Goal: Information Seeking & Learning: Learn about a topic

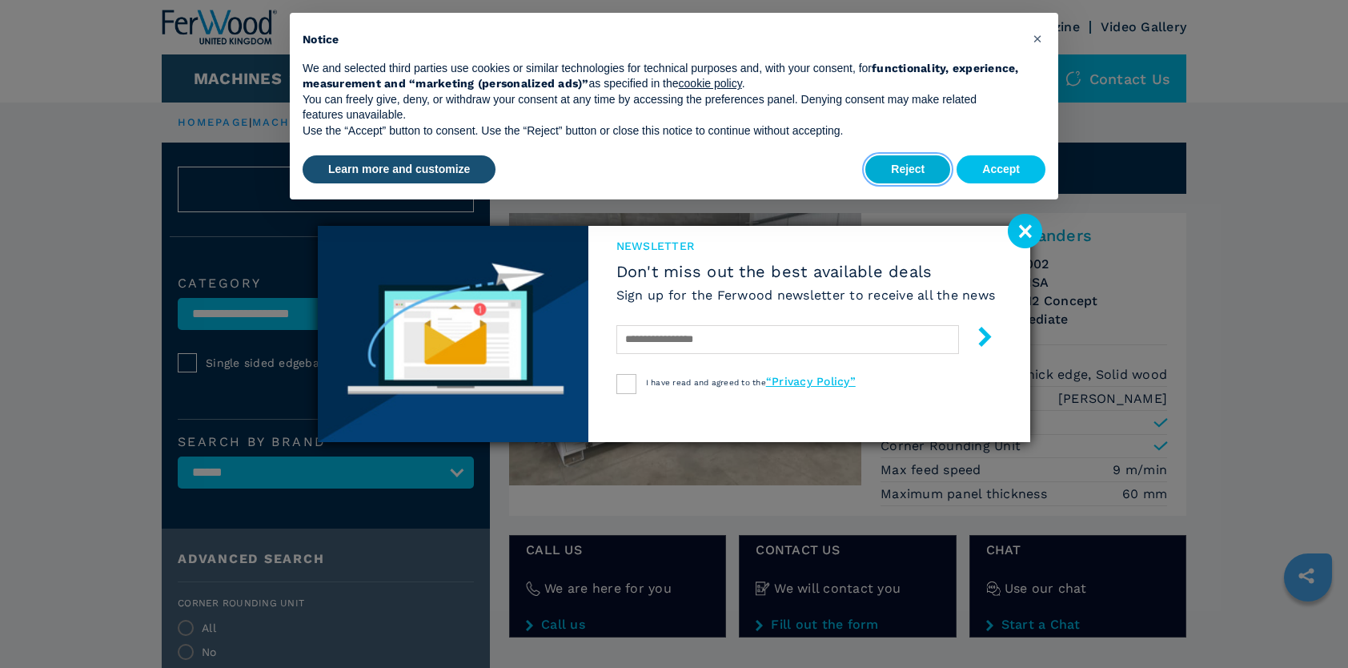
click at [912, 171] on button "Reject" at bounding box center [908, 169] width 85 height 29
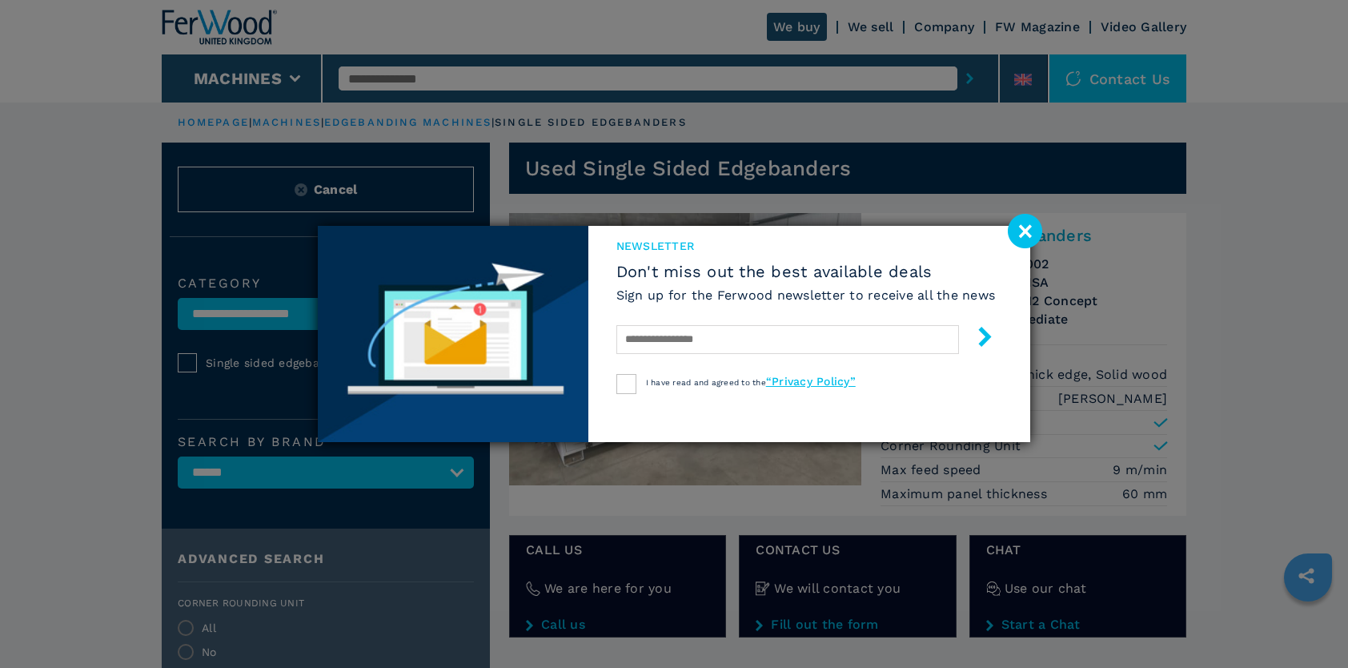
click at [1025, 227] on image at bounding box center [1025, 231] width 34 height 34
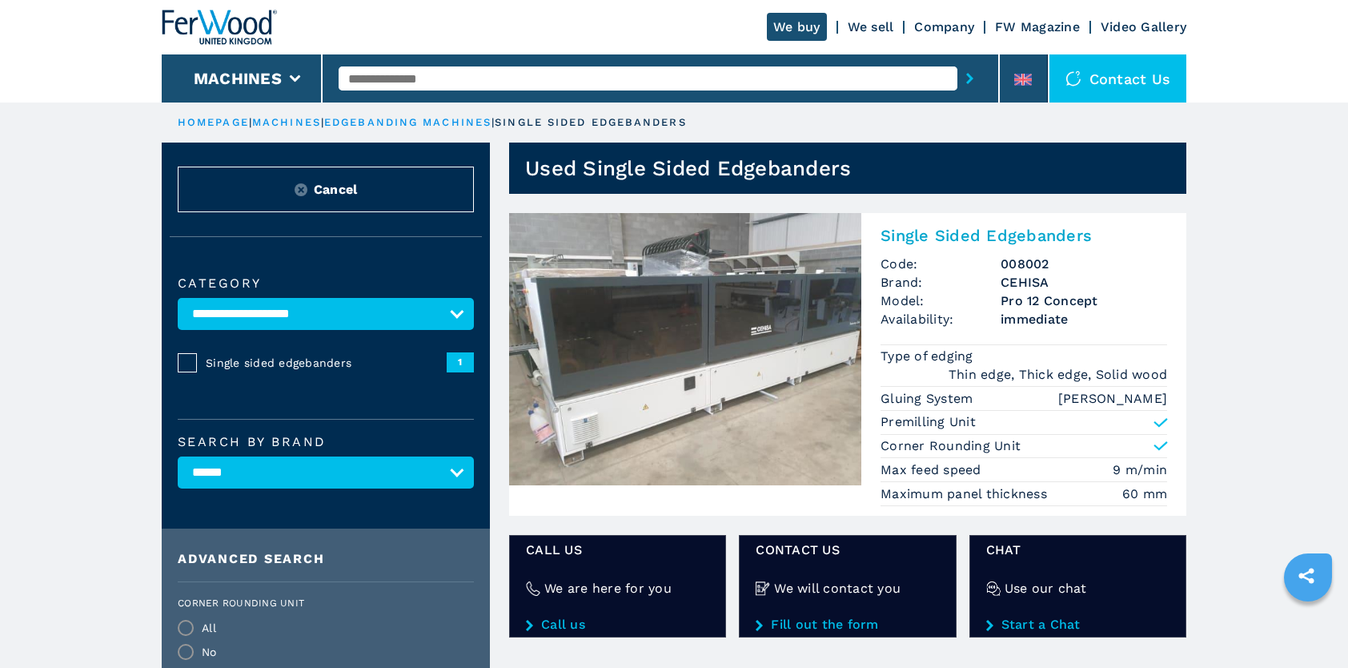
click at [879, 484] on div "Single Sided Edgebanders Code: 008002 Brand: CEHISA Model: Pro 12 Concept Avail…" at bounding box center [1024, 364] width 325 height 303
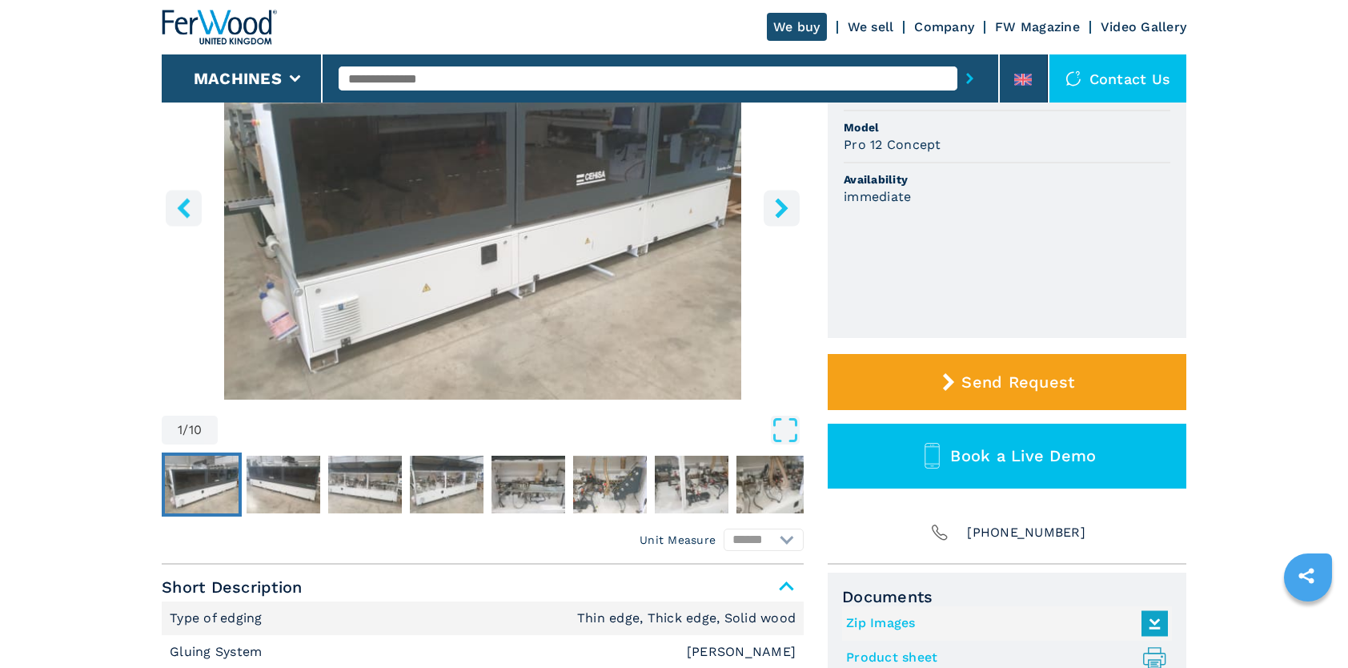
scroll to position [240, 0]
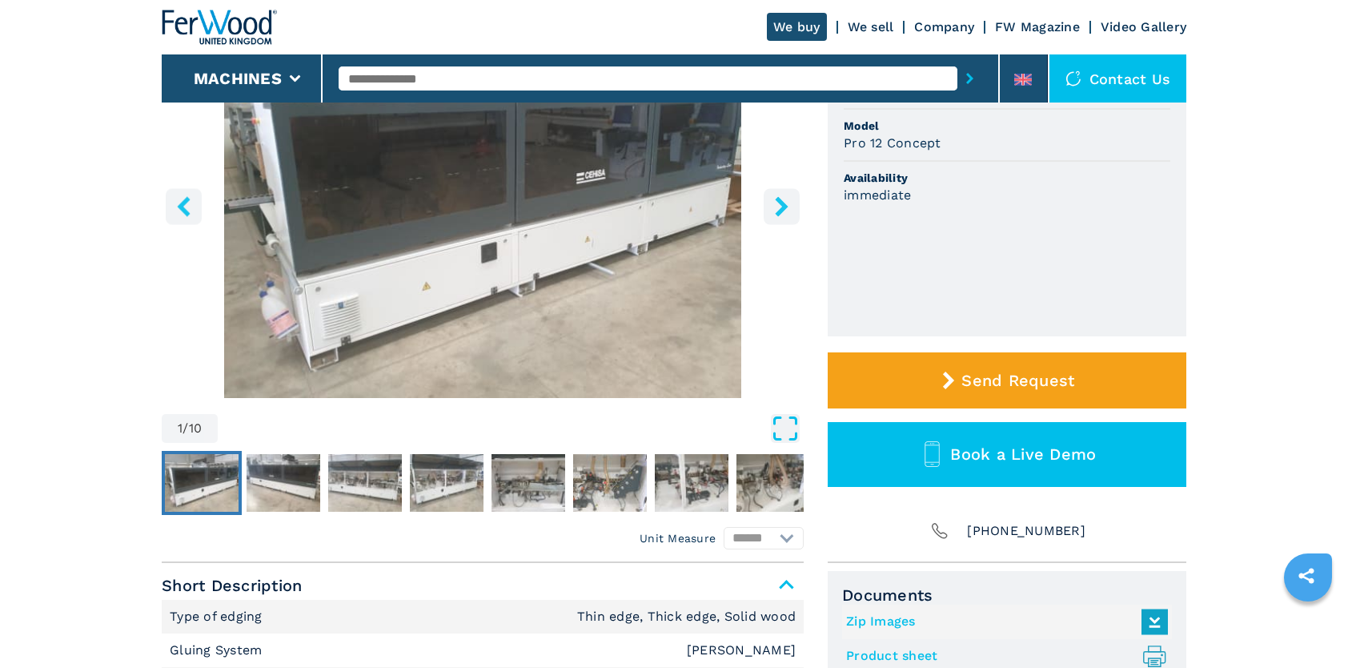
click at [787, 427] on icon "Open Fullscreen" at bounding box center [785, 428] width 29 height 29
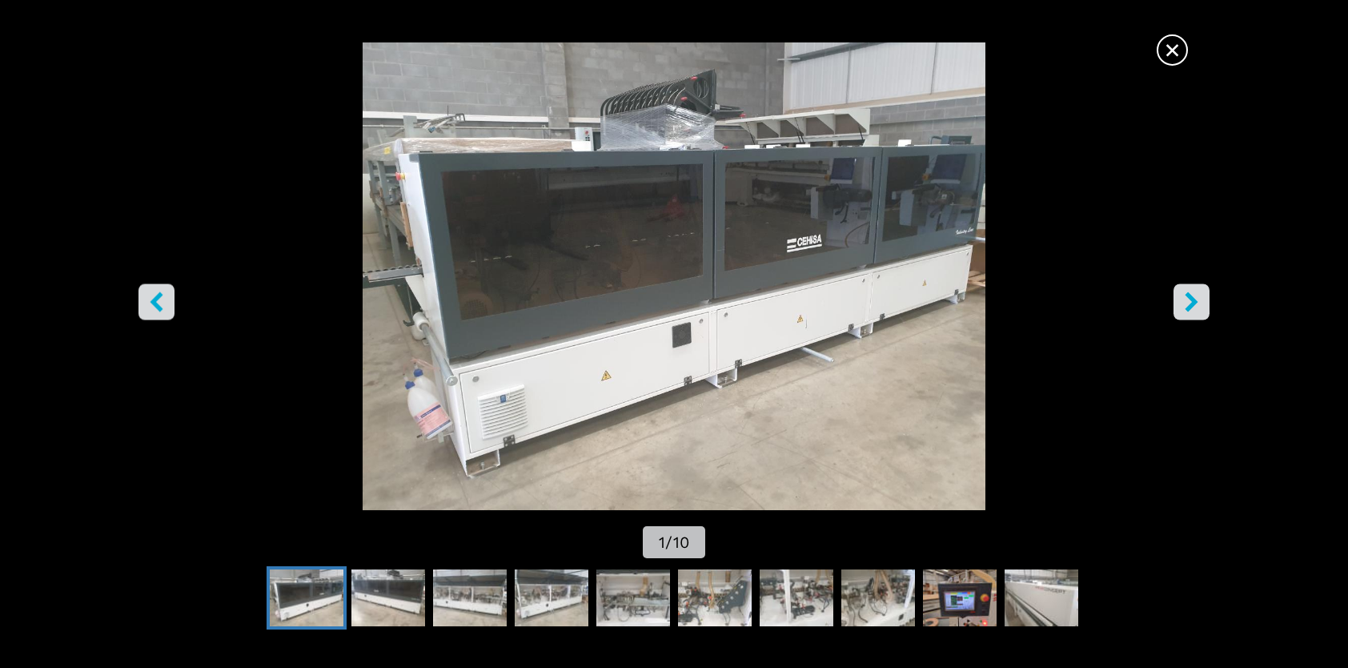
click at [1182, 307] on icon "right-button" at bounding box center [1192, 302] width 20 height 20
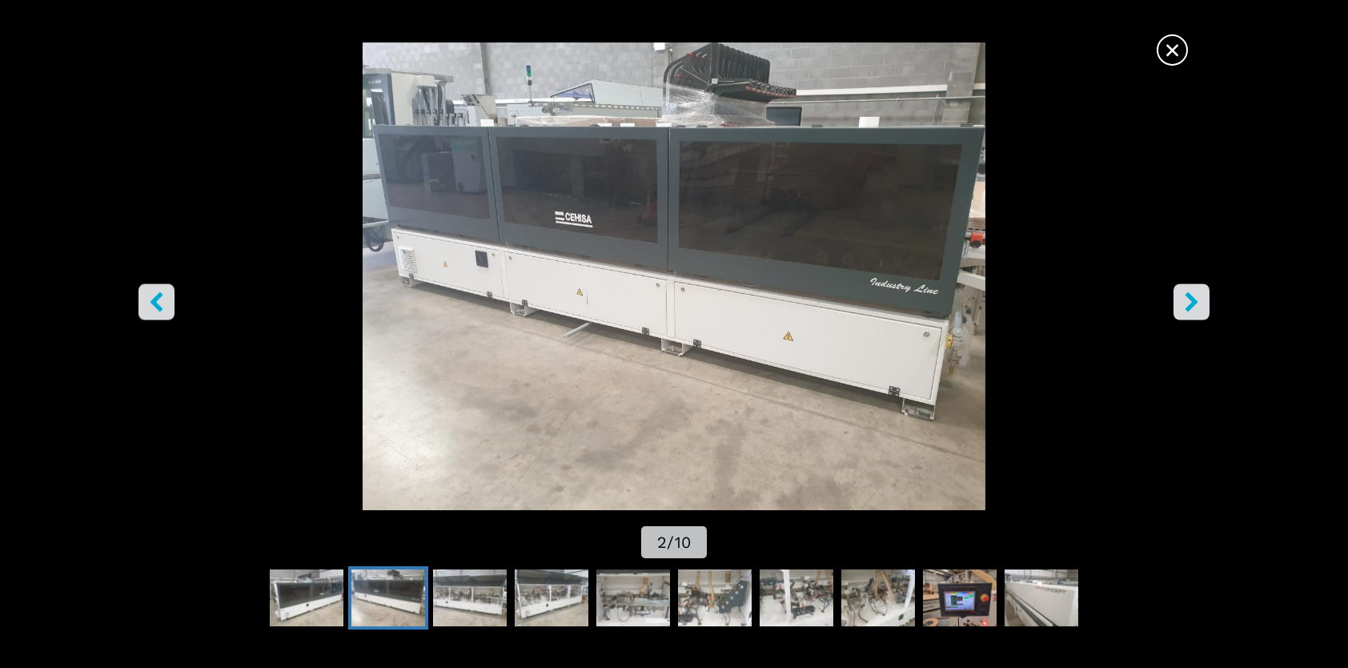
click at [1182, 307] on icon "right-button" at bounding box center [1192, 302] width 20 height 20
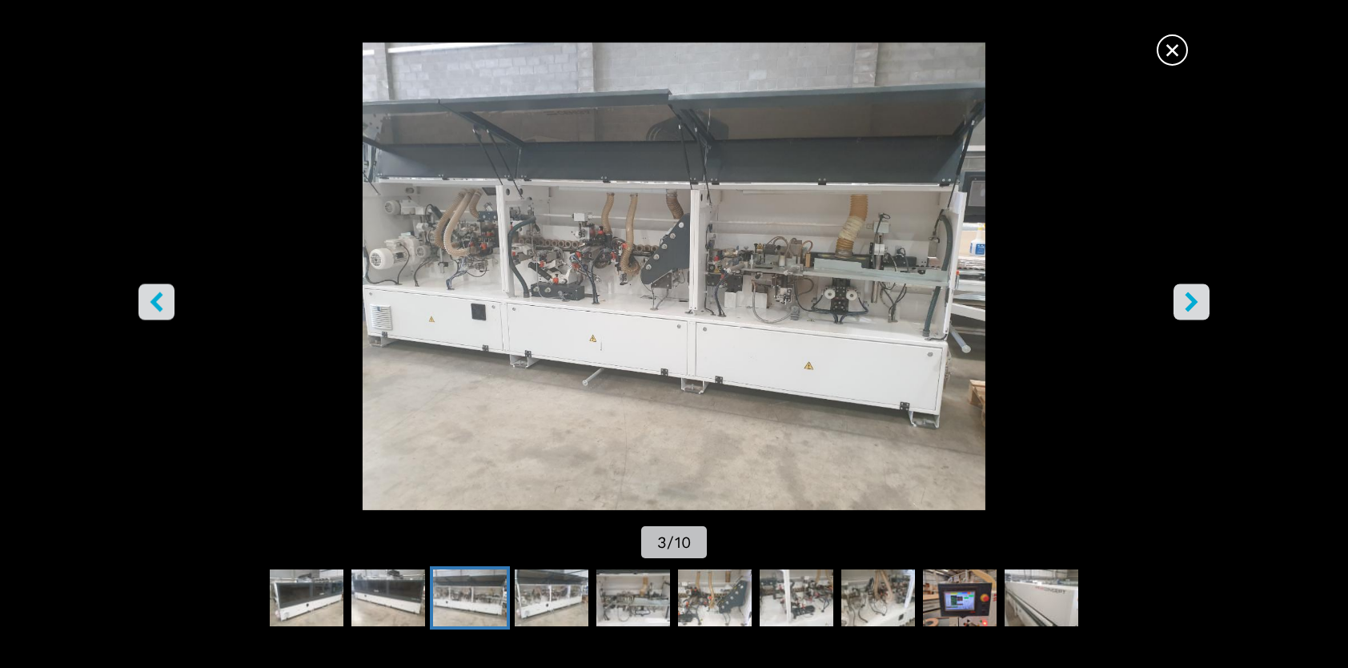
scroll to position [0, 0]
click at [845, 326] on img "Go to Slide 3" at bounding box center [674, 276] width 1214 height 468
click at [1194, 303] on icon "right-button" at bounding box center [1191, 302] width 13 height 20
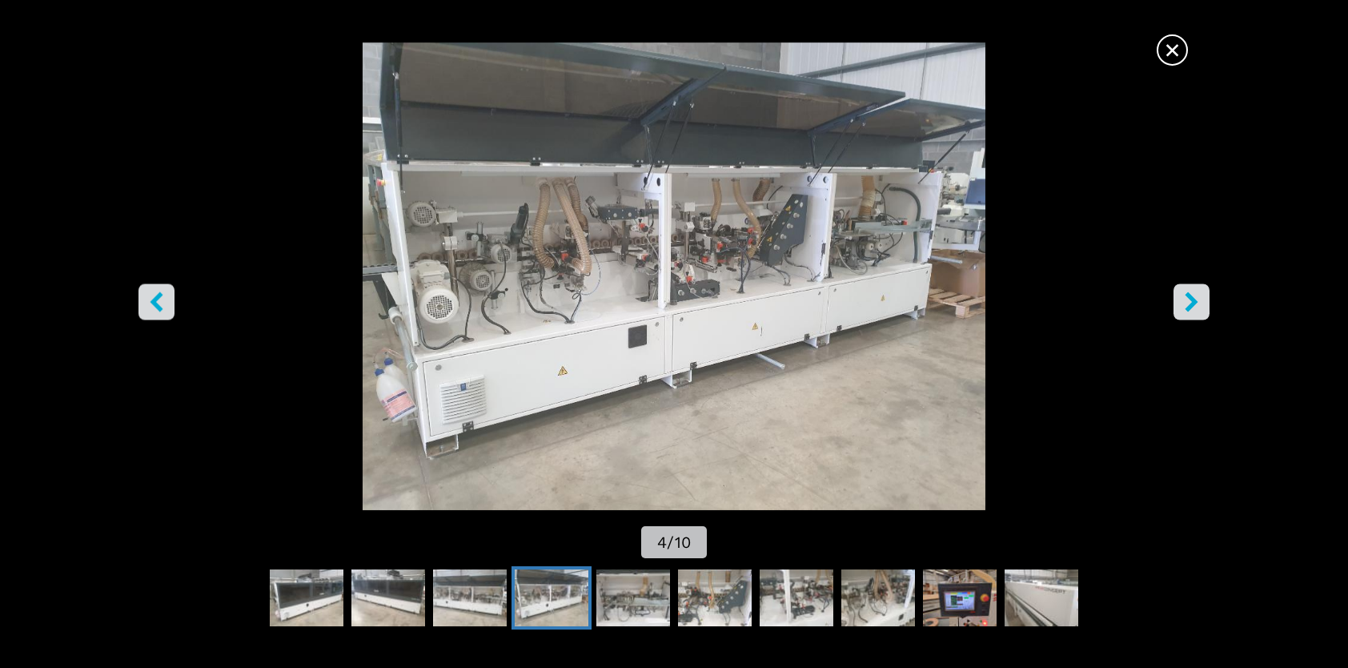
click at [1193, 303] on icon "right-button" at bounding box center [1191, 302] width 13 height 20
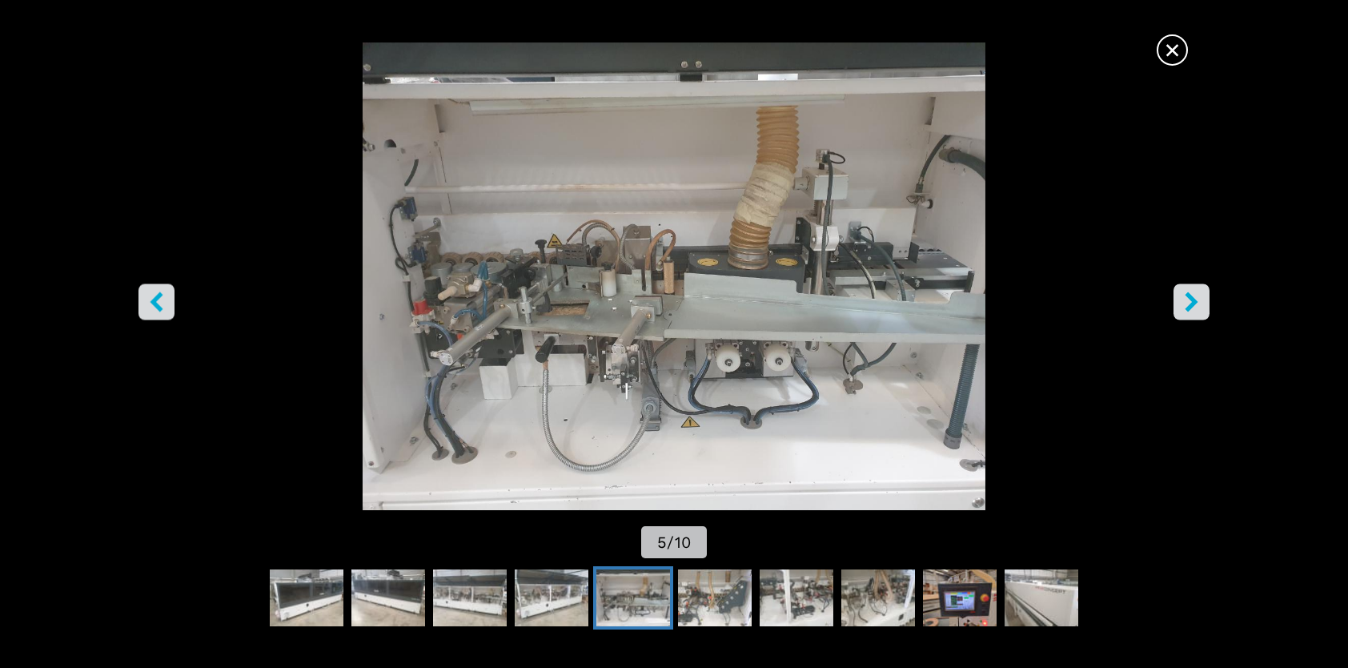
click at [1193, 303] on icon "right-button" at bounding box center [1191, 302] width 13 height 20
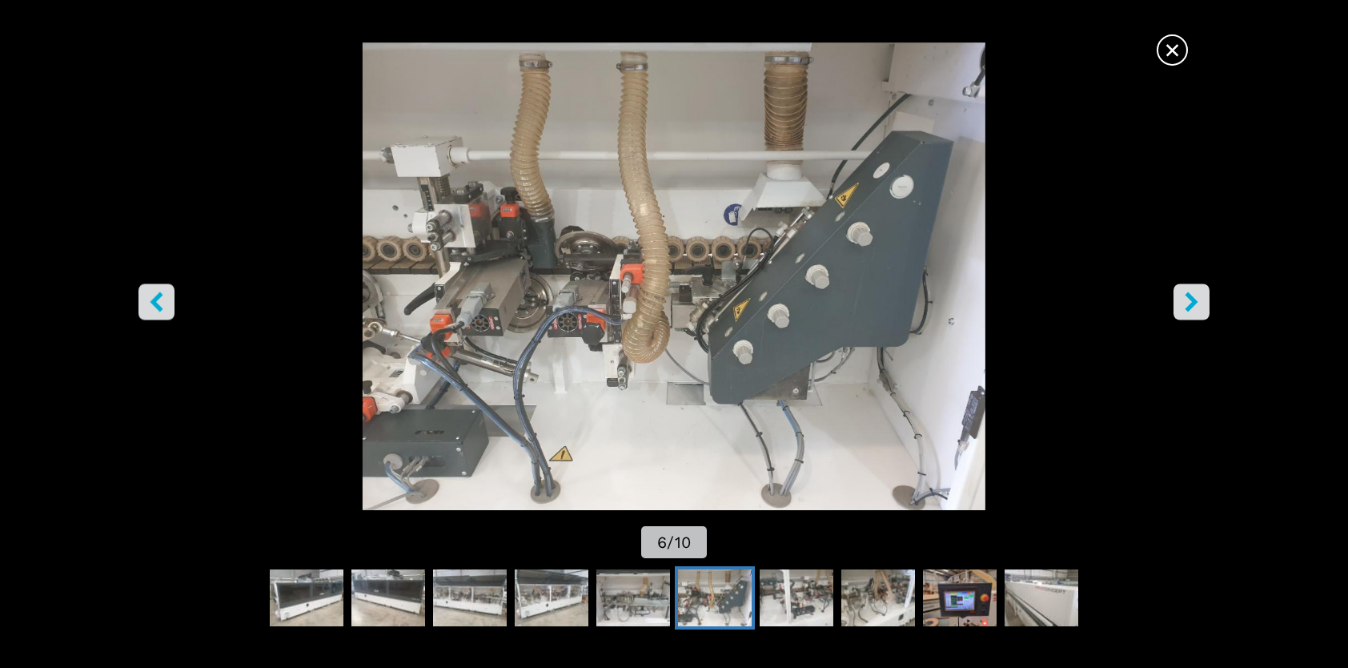
click at [1193, 303] on icon "right-button" at bounding box center [1191, 302] width 13 height 20
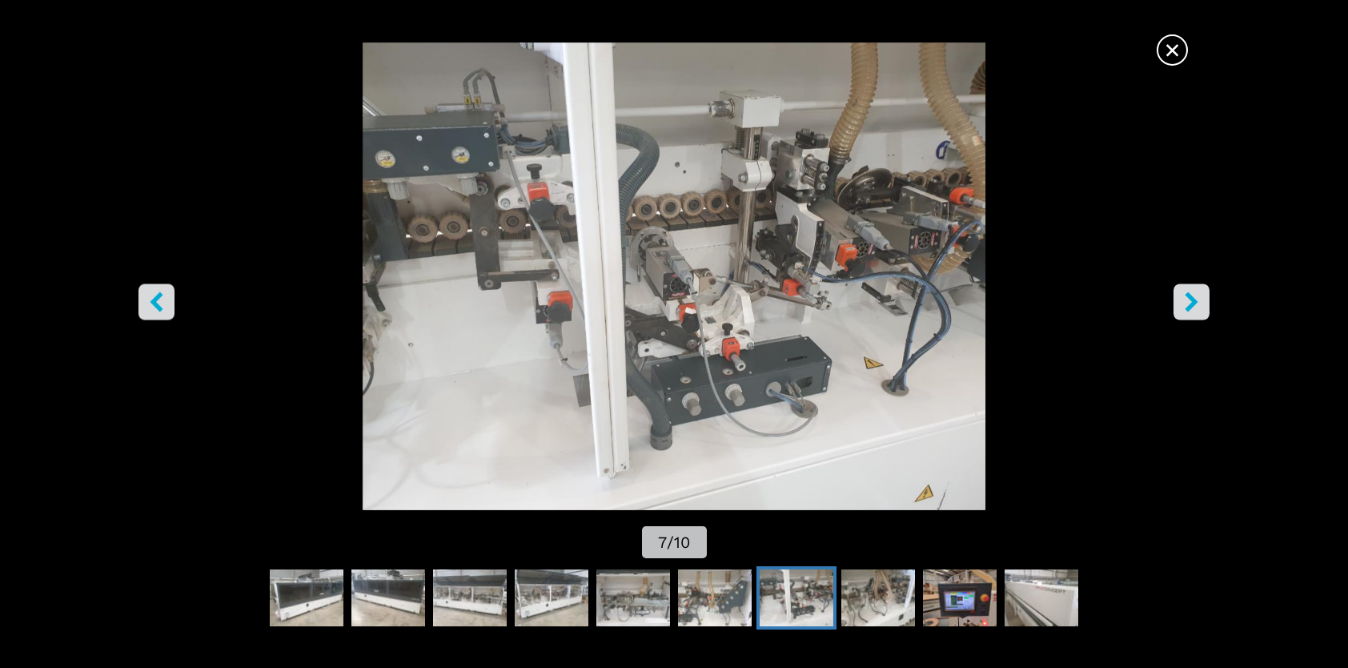
click at [1193, 303] on icon "right-button" at bounding box center [1191, 302] width 13 height 20
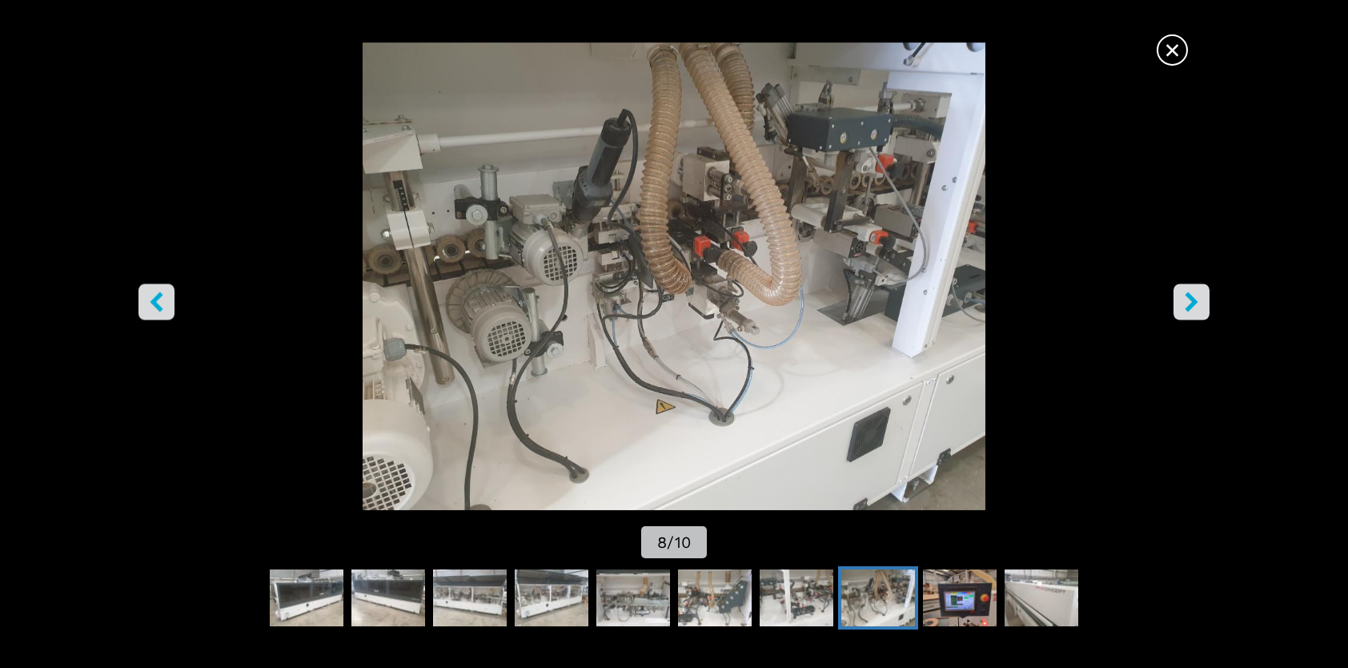
click at [1193, 303] on icon "right-button" at bounding box center [1191, 302] width 13 height 20
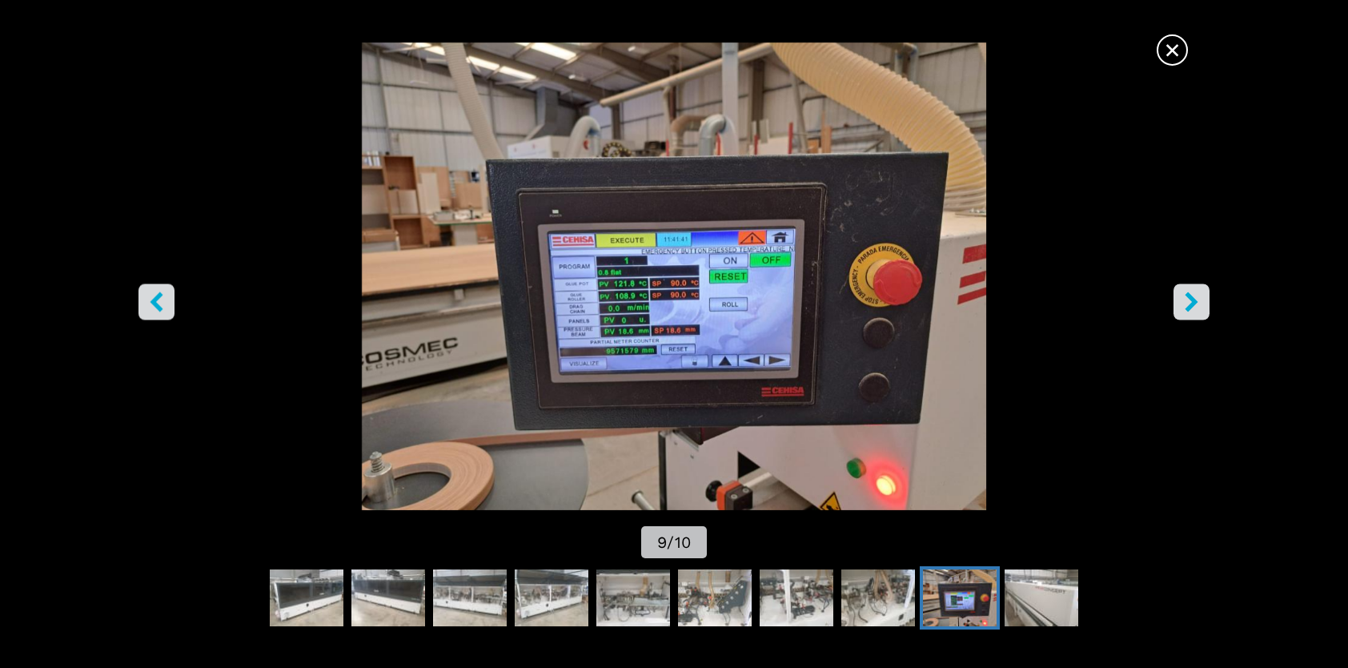
click at [1193, 303] on icon "right-button" at bounding box center [1191, 302] width 13 height 20
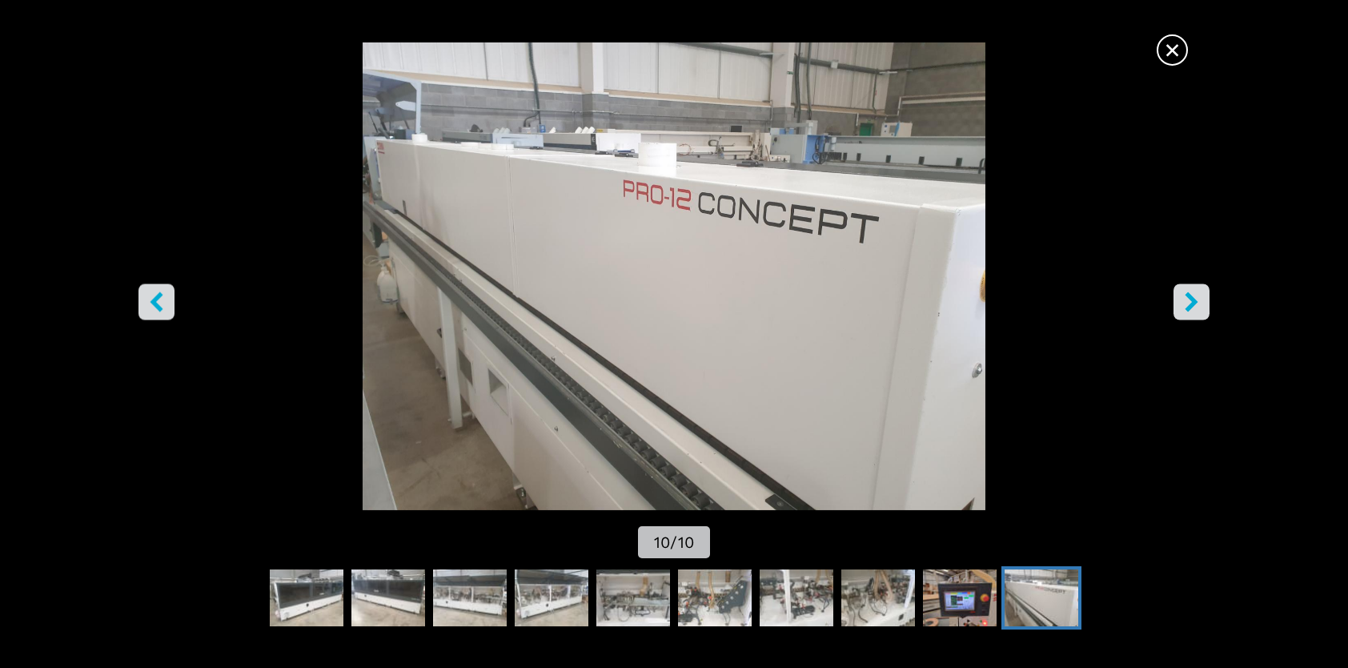
click at [1193, 303] on icon "right-button" at bounding box center [1191, 302] width 13 height 20
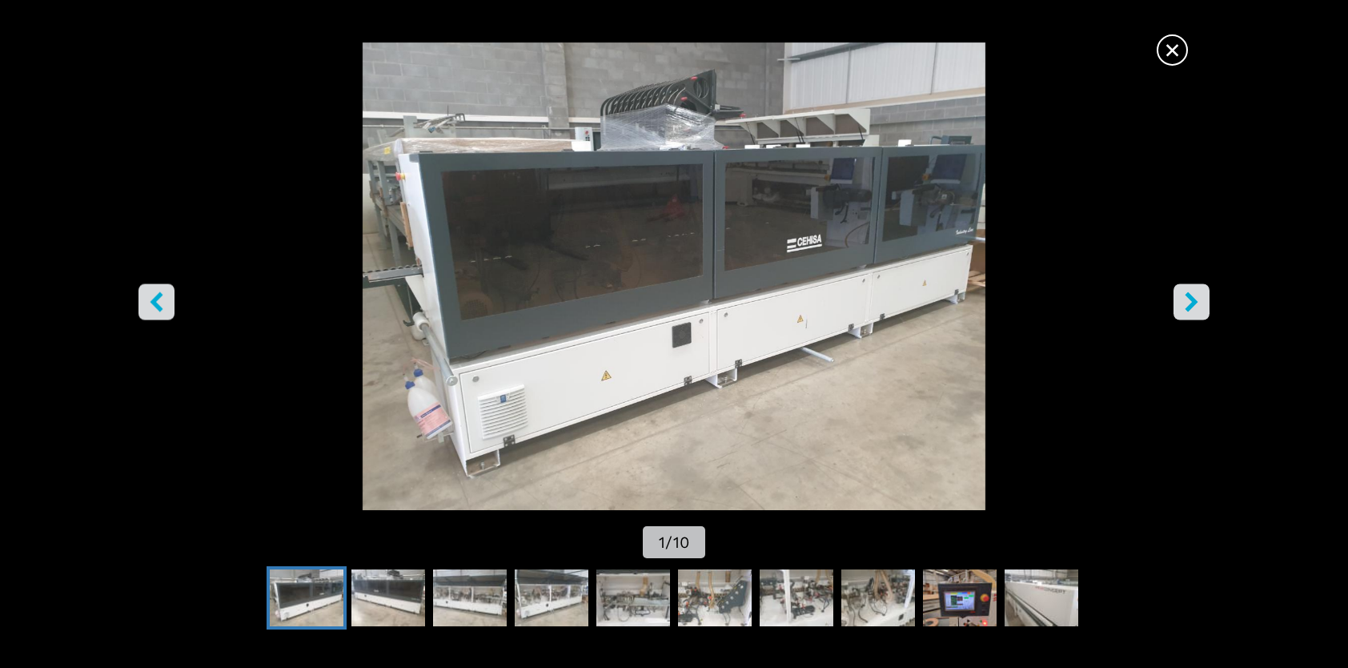
click at [1193, 303] on icon "right-button" at bounding box center [1191, 302] width 13 height 20
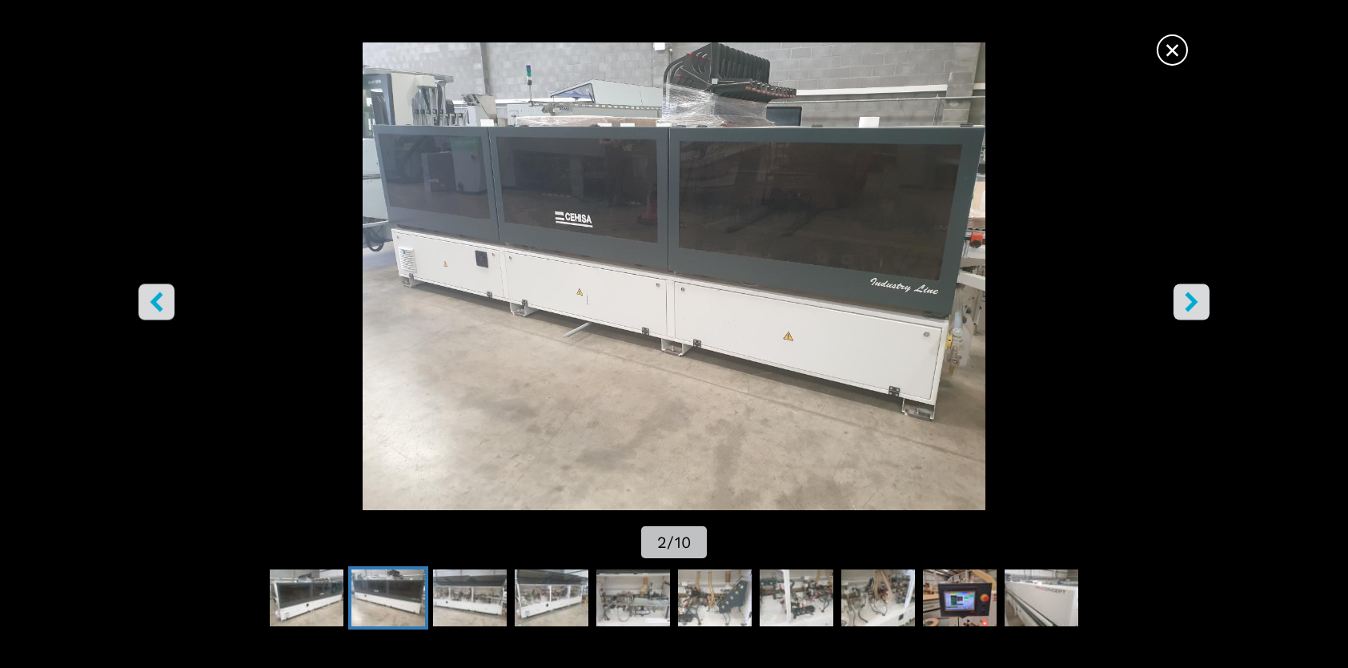
click at [1193, 303] on icon "right-button" at bounding box center [1191, 302] width 13 height 20
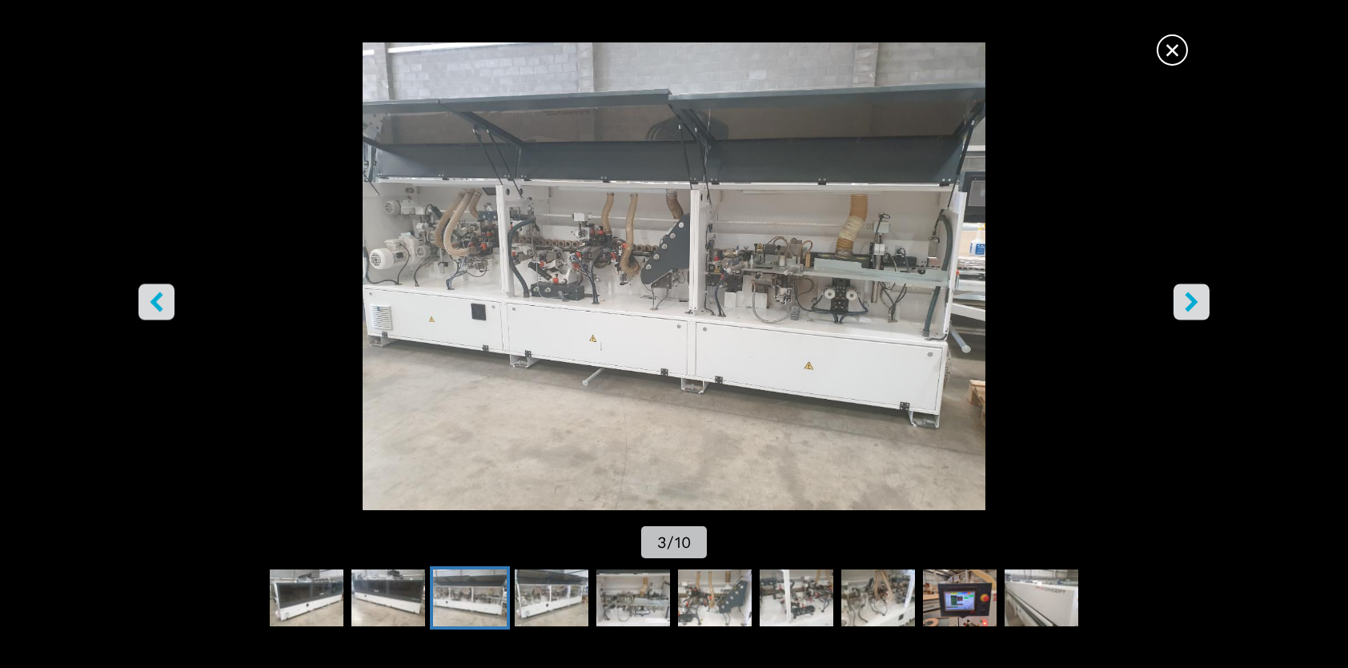
click at [1179, 48] on span "×" at bounding box center [1173, 47] width 28 height 28
